Goal: Task Accomplishment & Management: Use online tool/utility

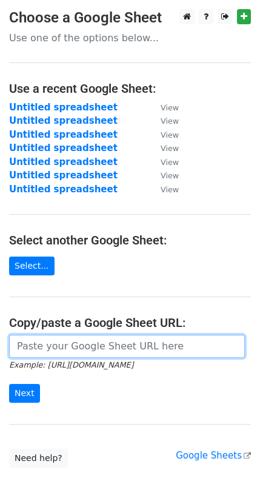
click at [39, 344] on input "url" at bounding box center [127, 346] width 236 height 23
paste input "[URL][DOMAIN_NAME]"
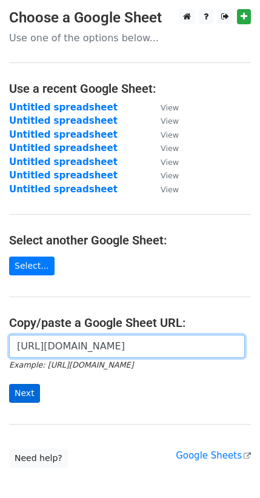
type input "[URL][DOMAIN_NAME]"
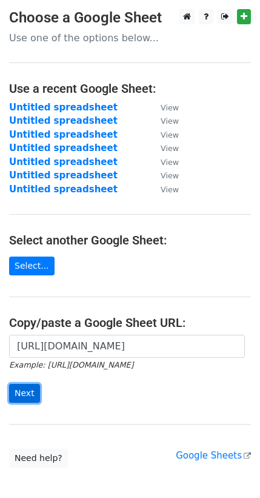
click at [23, 387] on input "Next" at bounding box center [24, 393] width 31 height 19
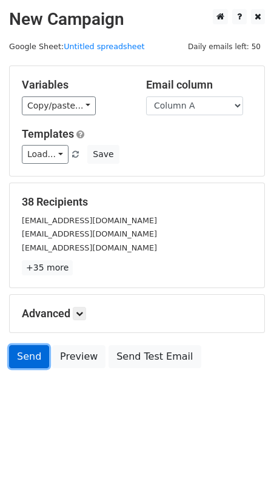
click at [31, 359] on link "Send" at bounding box center [29, 356] width 40 height 23
